Goal: Task Accomplishment & Management: Manage account settings

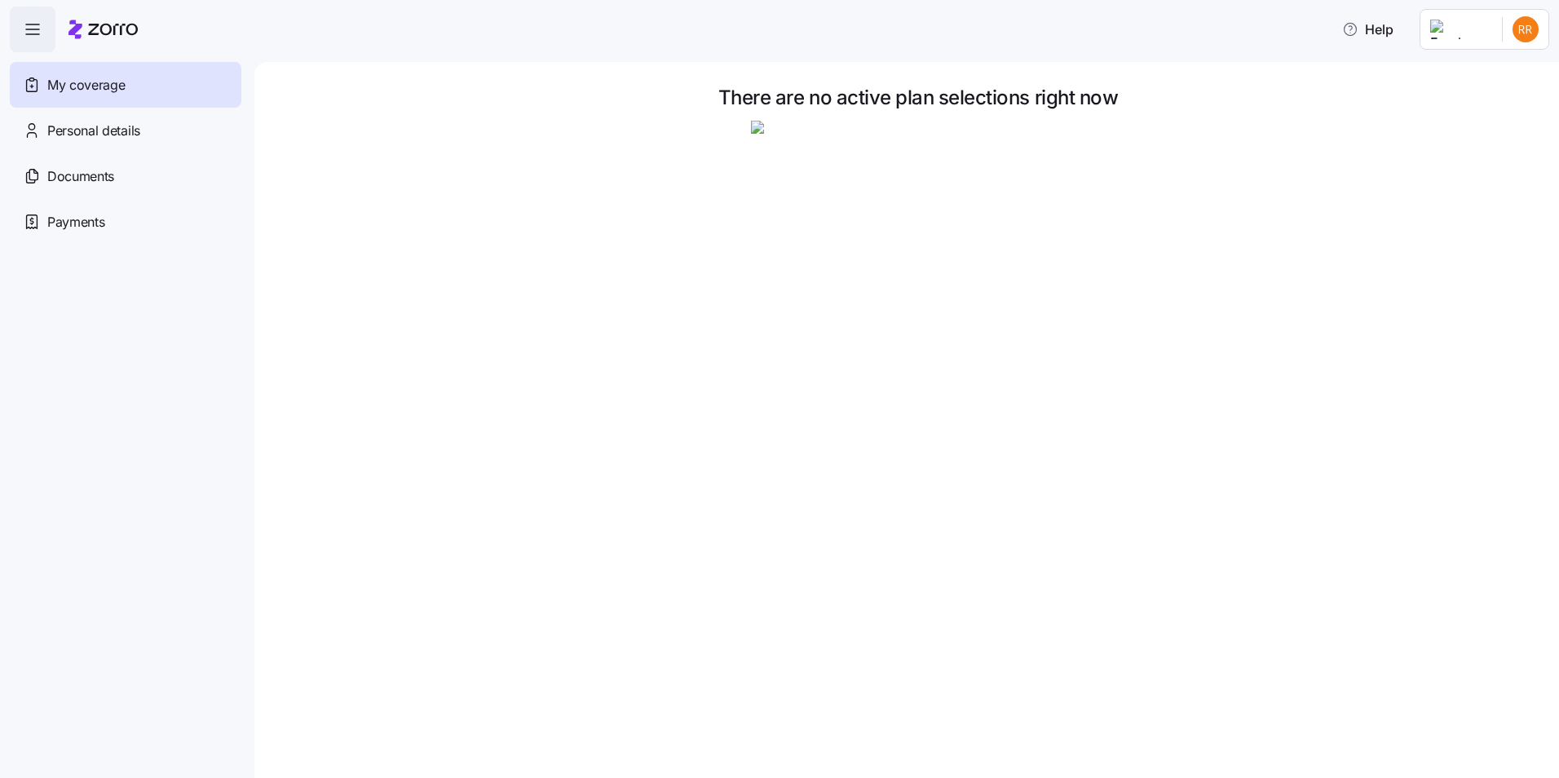
click at [100, 94] on span "My coverage" at bounding box center [85, 85] width 77 height 20
click at [1507, 23] on html "Help My coverage Personal details Documents Partners hub Payments There are no …" at bounding box center [779, 384] width 1559 height 768
click at [1499, 97] on div "Log out" at bounding box center [1482, 99] width 64 height 18
